Goal: Transaction & Acquisition: Purchase product/service

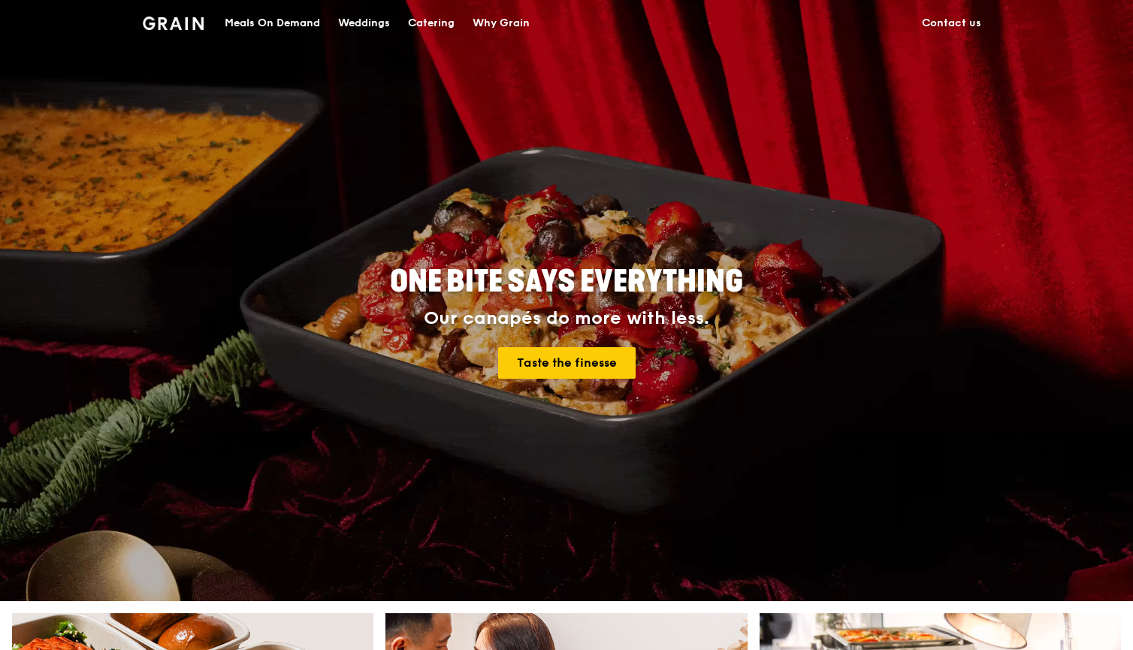
click at [952, 23] on link "Contact us" at bounding box center [951, 23] width 77 height 45
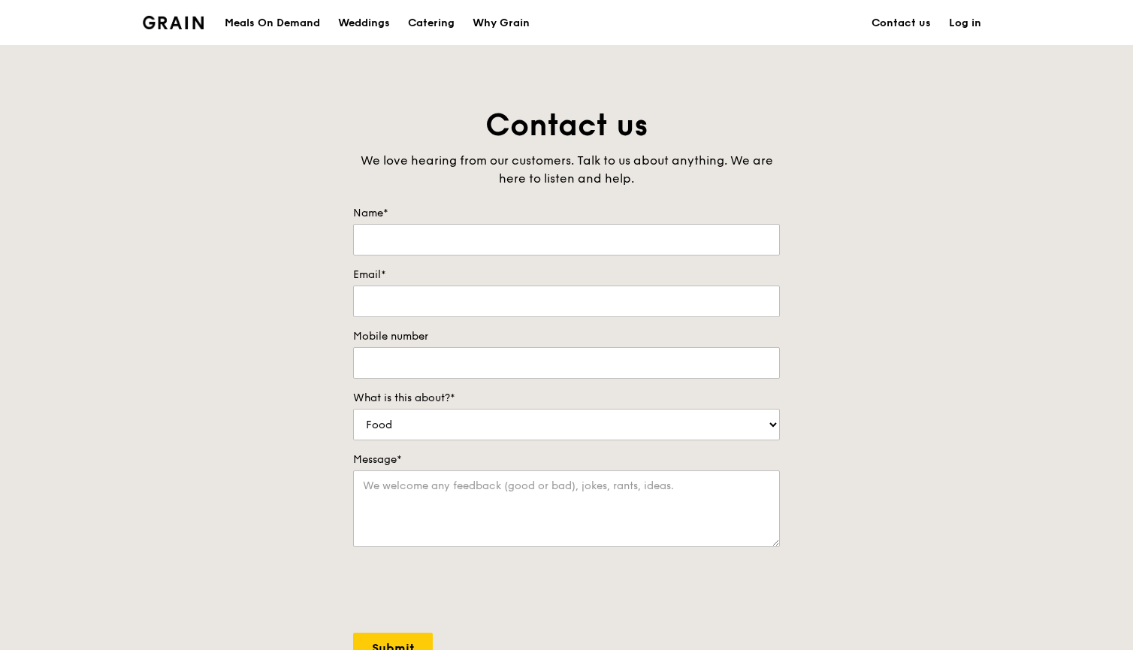
click at [270, 22] on div "Meals On Demand" at bounding box center [272, 23] width 95 height 45
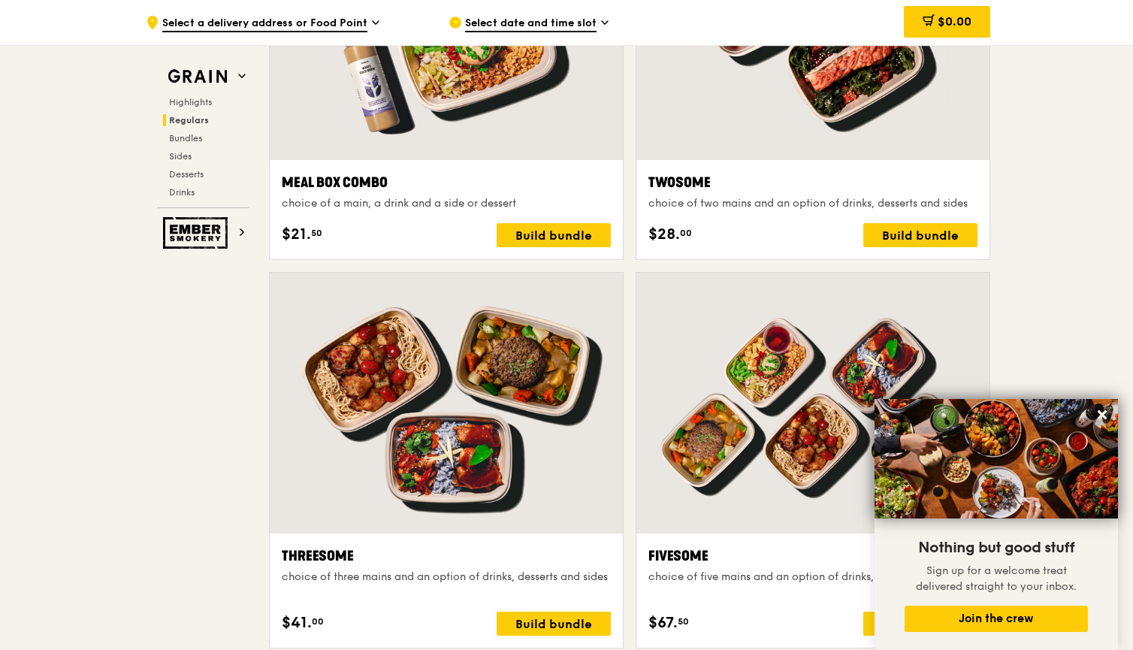
scroll to position [2672, 0]
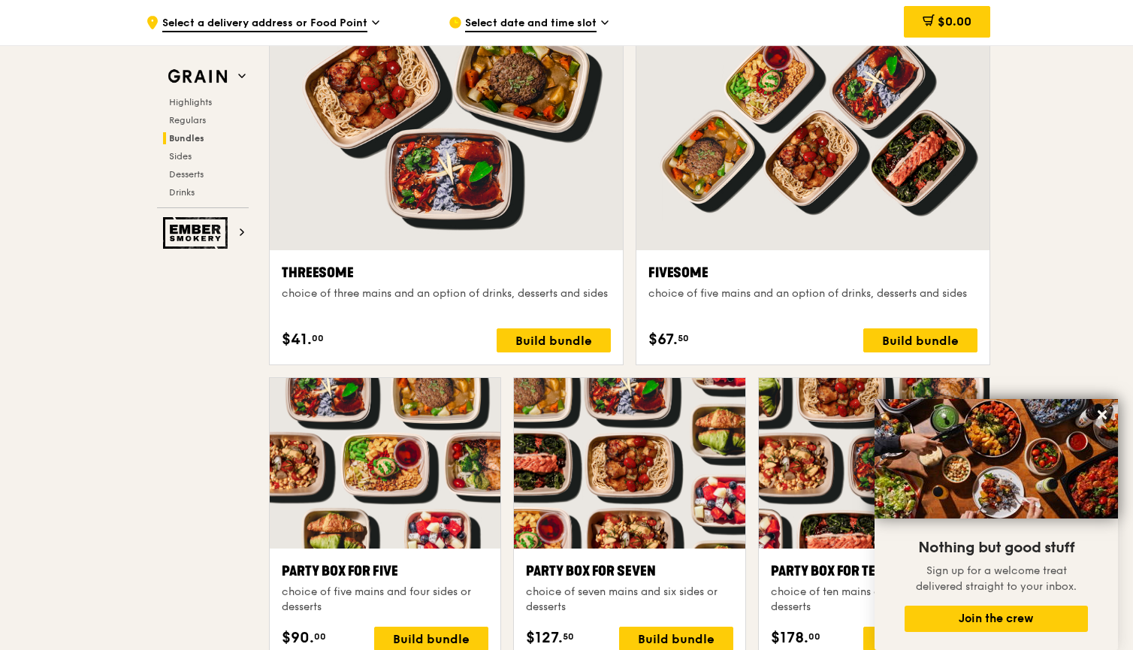
click at [206, 430] on div "Grain Highlights Regulars Bundles Sides Desserts Drinks Ember Smokery Meet the …" at bounding box center [566, 568] width 847 height 6299
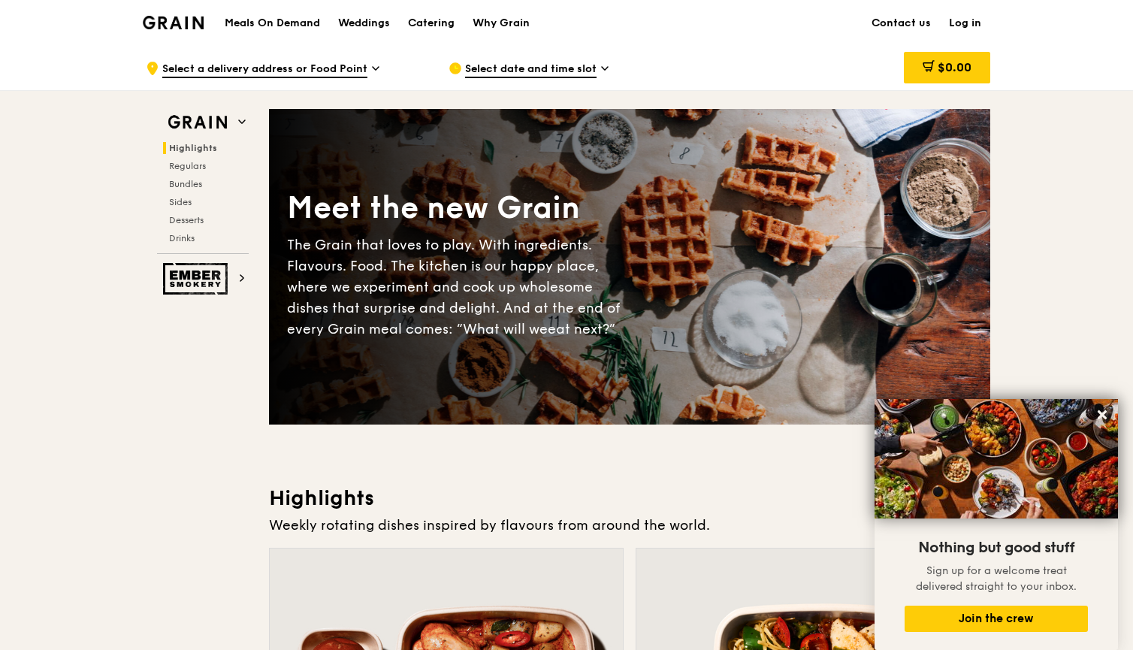
scroll to position [0, 0]
click at [367, 68] on div ".cls-1 { fill: none; stroke: #fff; stroke-linecap: round; stroke-linejoin: roun…" at bounding box center [285, 68] width 279 height 45
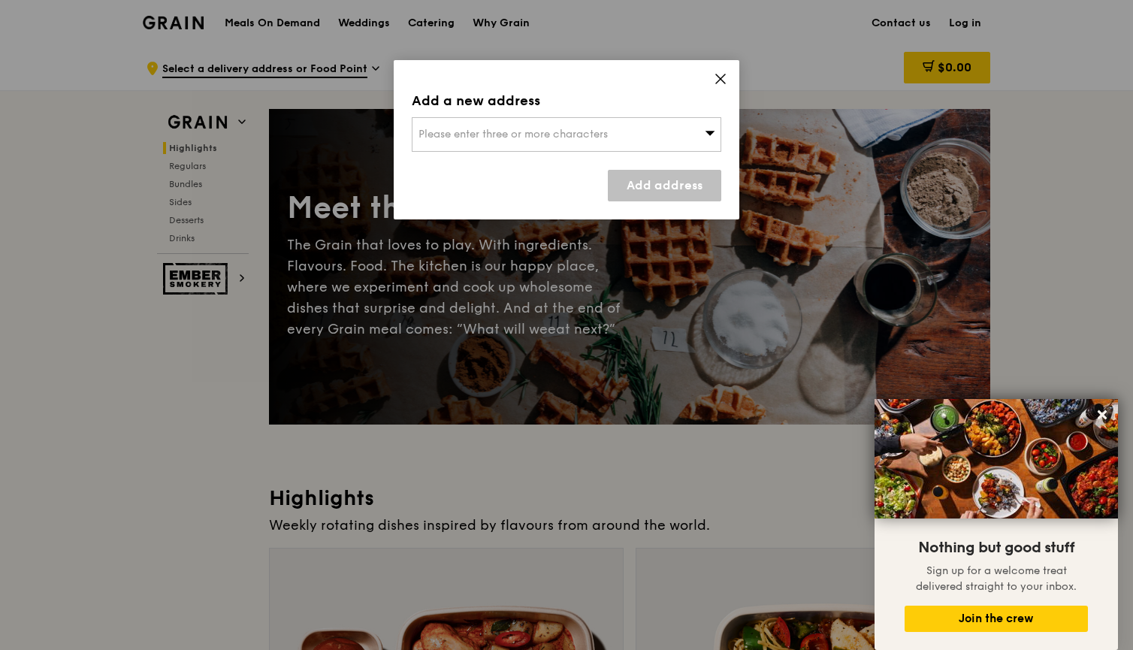
click at [503, 127] on div "Please enter three or more characters" at bounding box center [567, 134] width 310 height 35
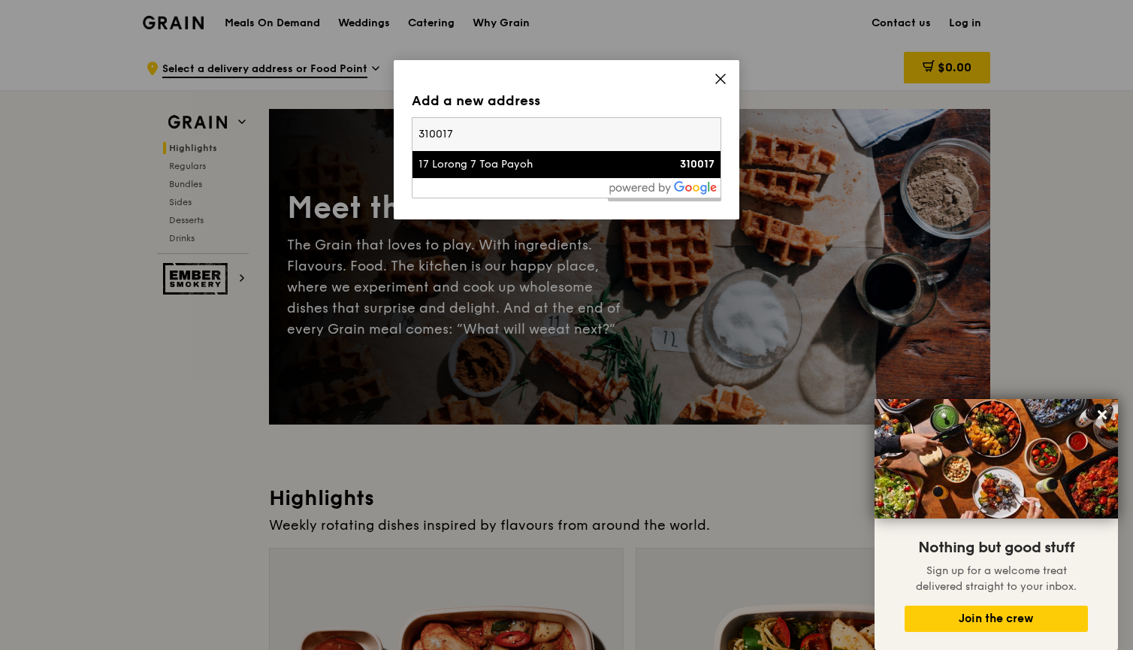
type input "310017"
click at [464, 168] on div "17 Lorong 7 Toa Payoh" at bounding box center [529, 164] width 222 height 15
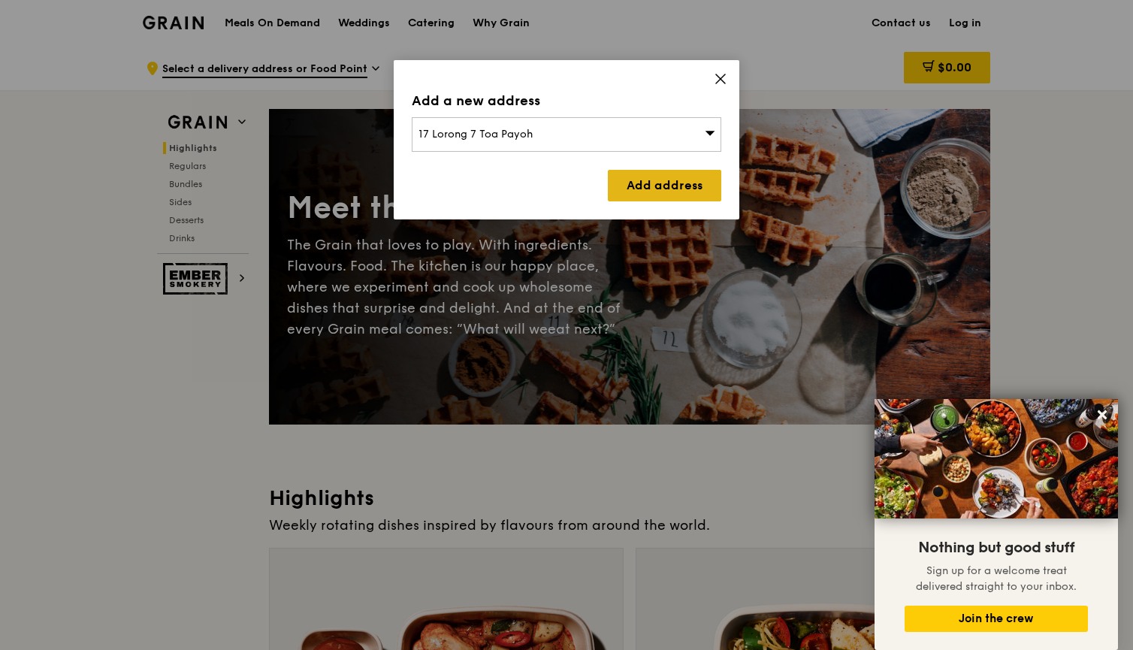
click at [644, 191] on link "Add address" at bounding box center [664, 186] width 113 height 32
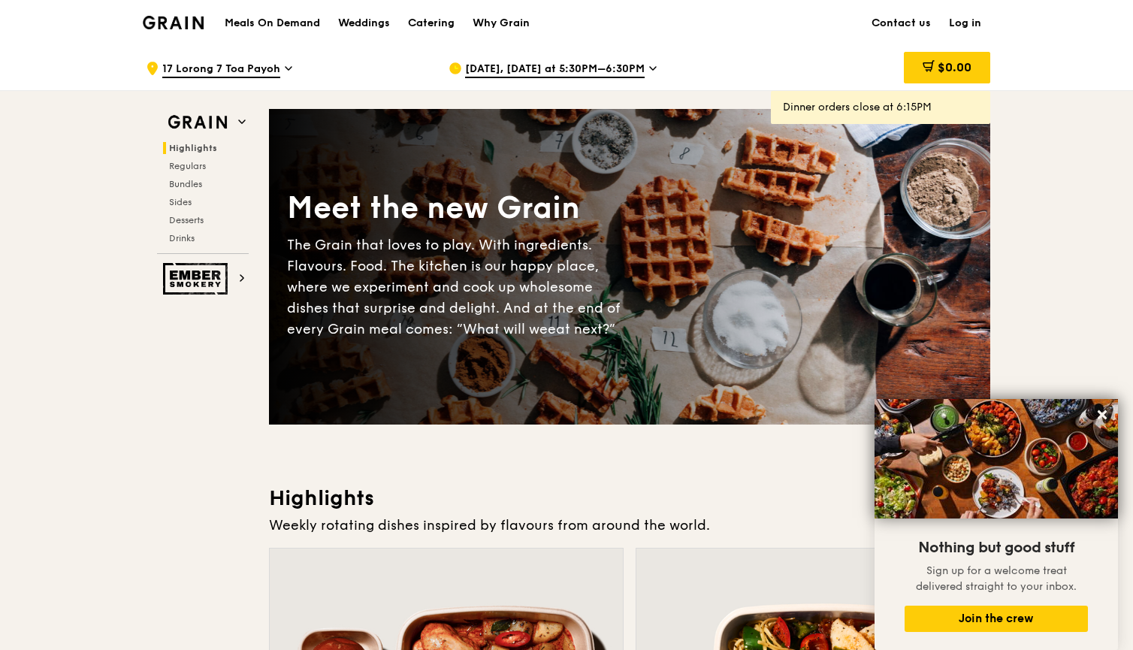
click at [672, 63] on div "[DATE], [DATE] at 5:30PM–6:30PM" at bounding box center [588, 68] width 279 height 45
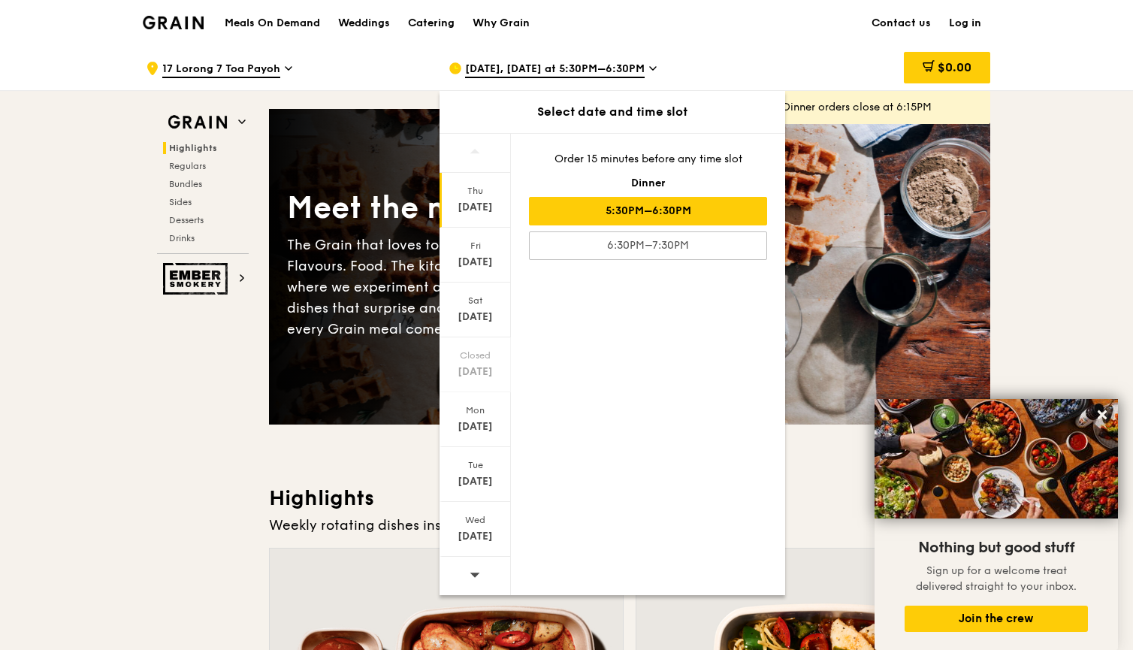
click at [717, 49] on div "[DATE], [DATE] at 5:30PM–6:30PM" at bounding box center [588, 68] width 279 height 45
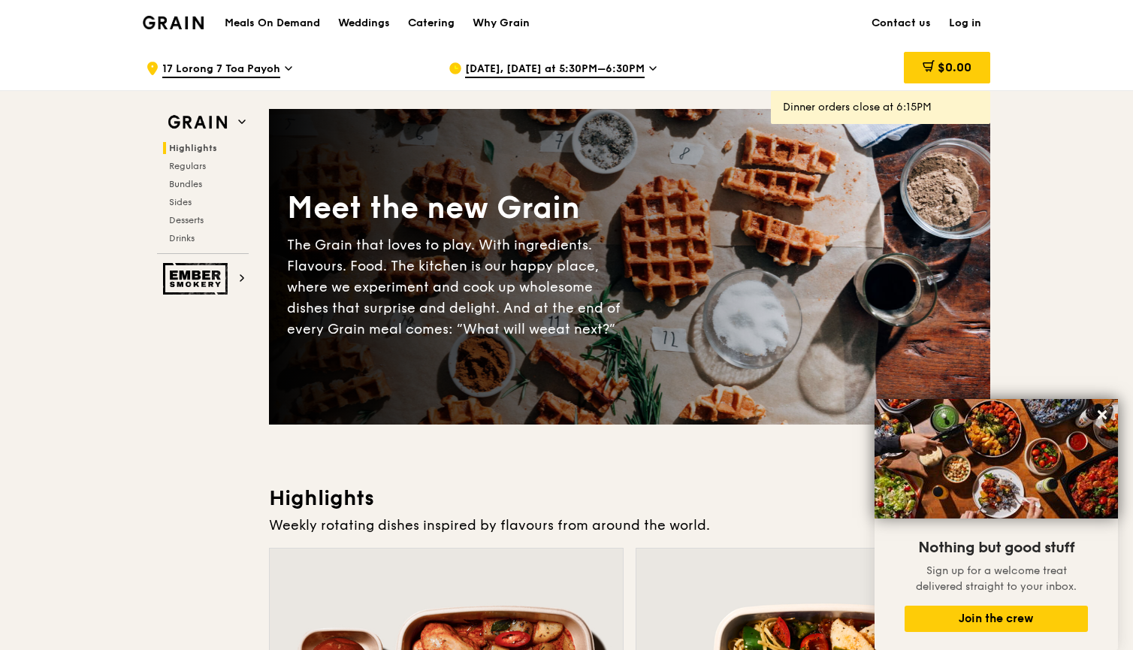
click at [649, 69] on icon at bounding box center [653, 69] width 8 height 14
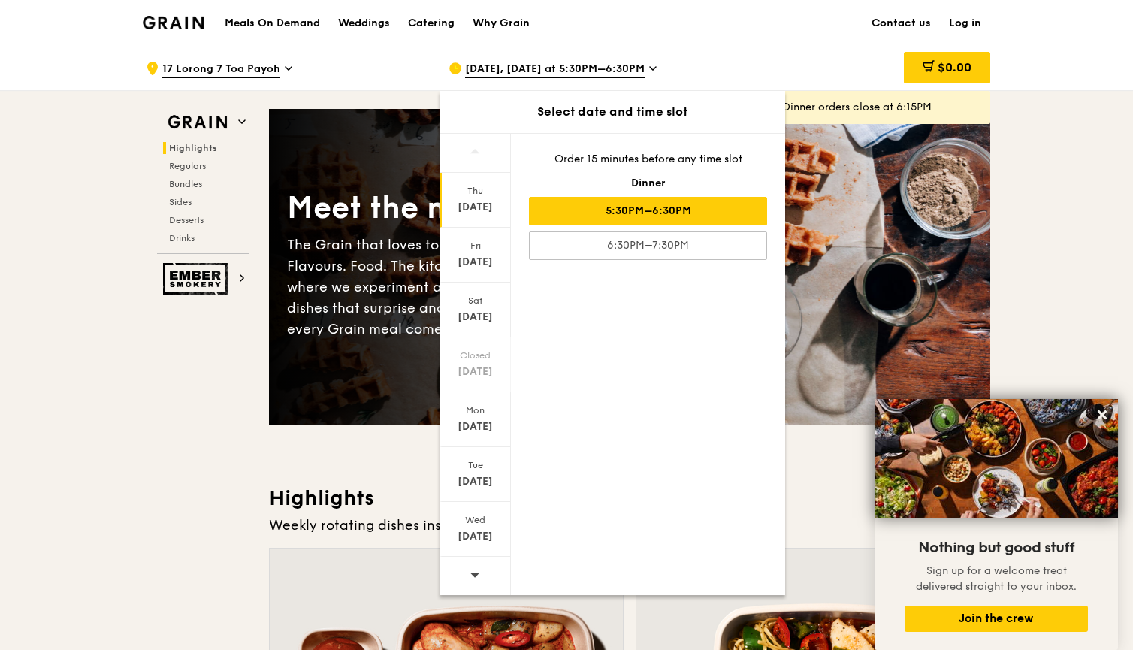
click at [766, 56] on div "$0.00" at bounding box center [869, 68] width 242 height 45
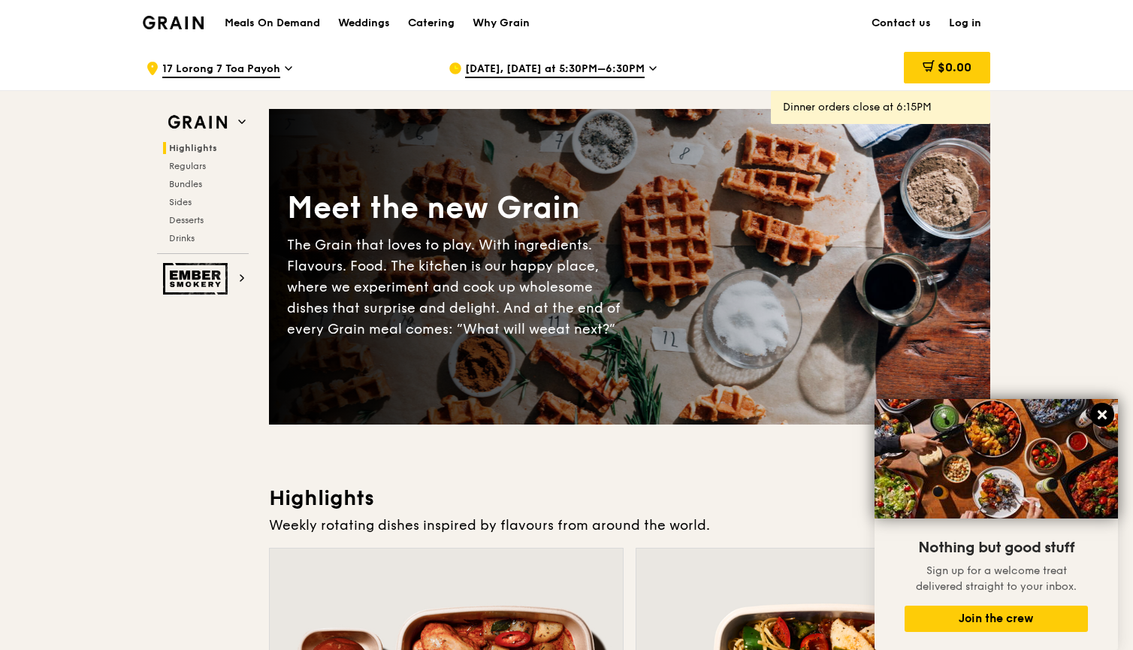
click at [1102, 420] on icon at bounding box center [1102, 415] width 14 height 14
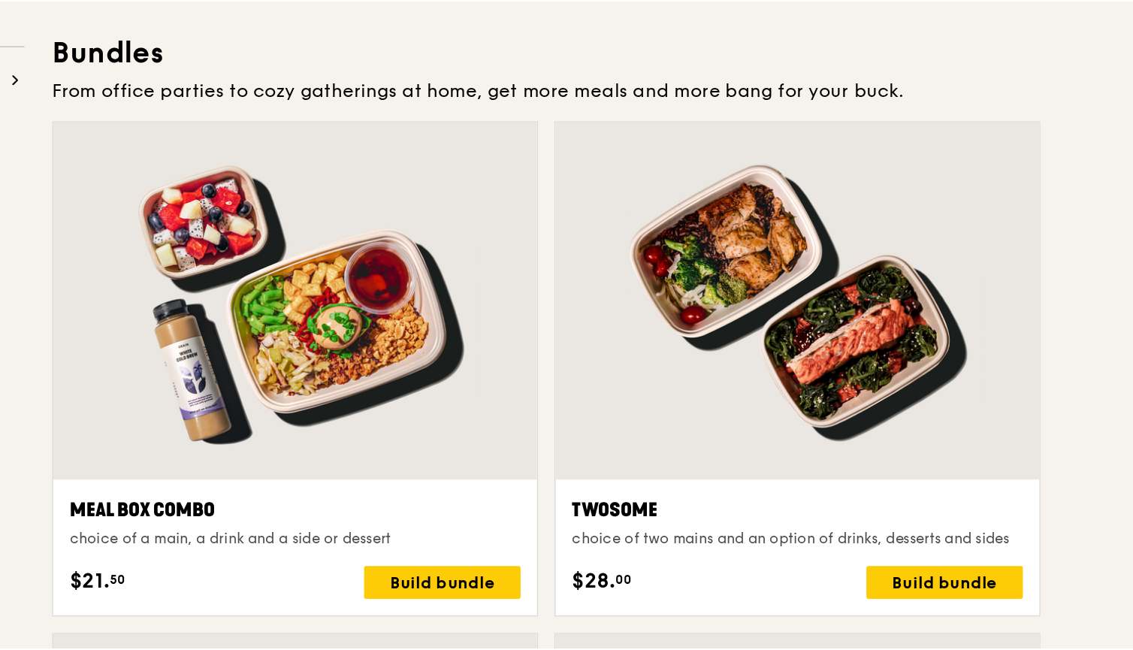
scroll to position [2068, 0]
